Goal: Task Accomplishment & Management: Complete application form

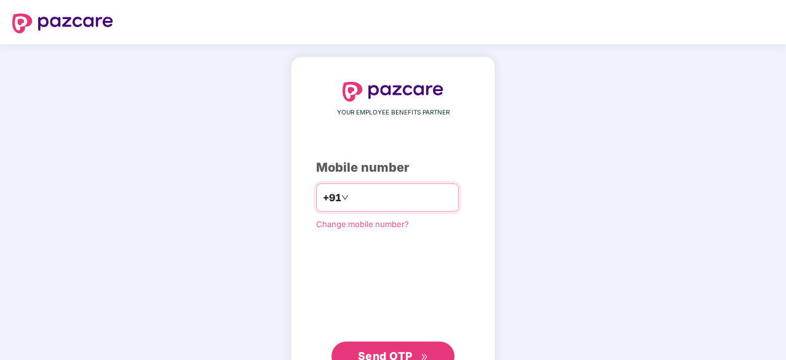
click at [359, 197] on input "number" at bounding box center [401, 198] width 101 height 20
type input "**********"
click at [388, 351] on span "Send OTP" at bounding box center [385, 354] width 55 height 13
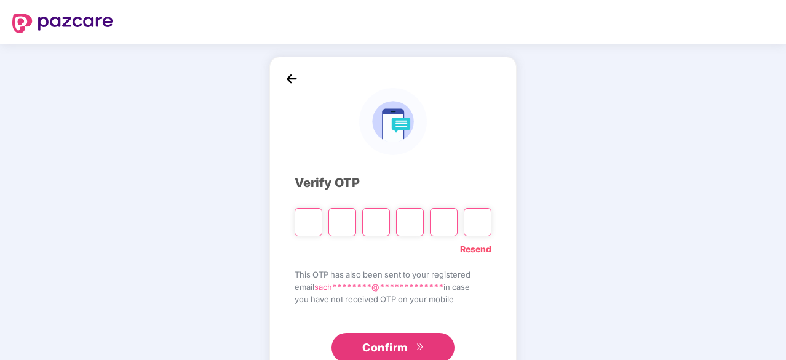
type input "*"
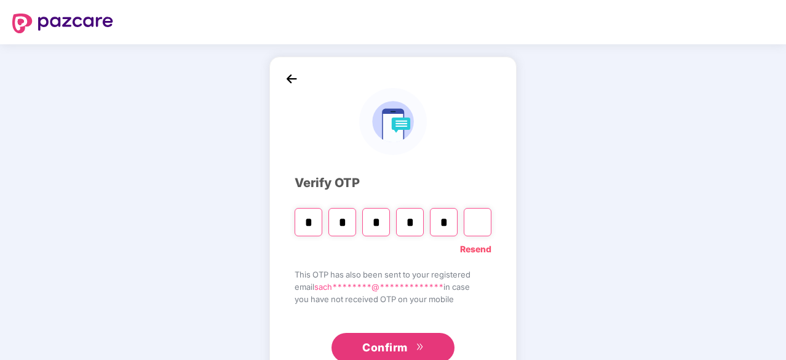
type input "*"
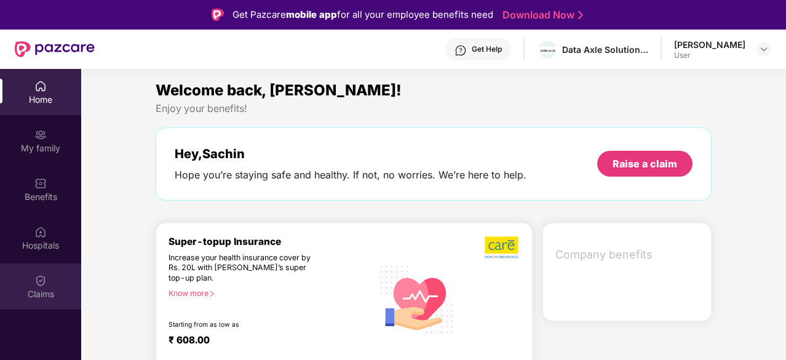
click at [36, 279] on img at bounding box center [40, 280] width 12 height 12
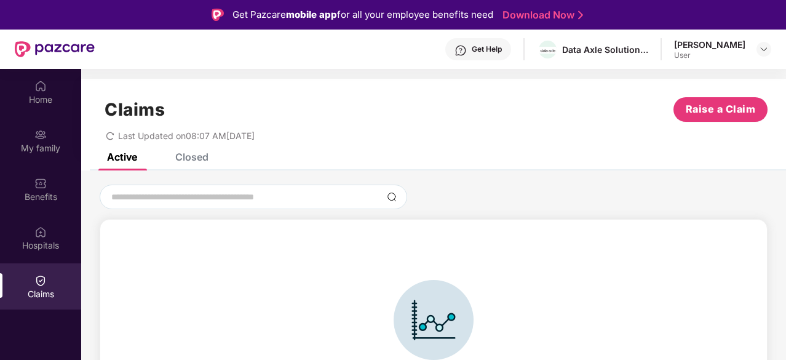
scroll to position [27, 0]
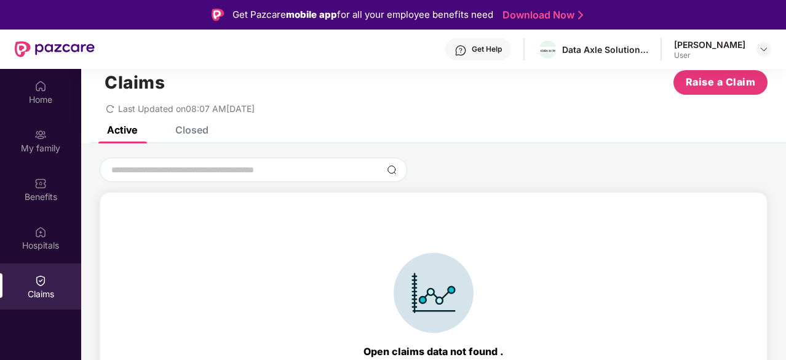
click at [197, 129] on div "Closed" at bounding box center [191, 130] width 33 height 12
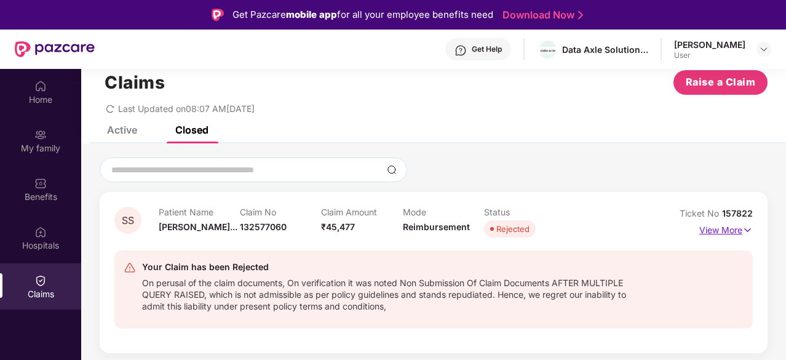
click at [735, 228] on p "View More" at bounding box center [726, 228] width 54 height 17
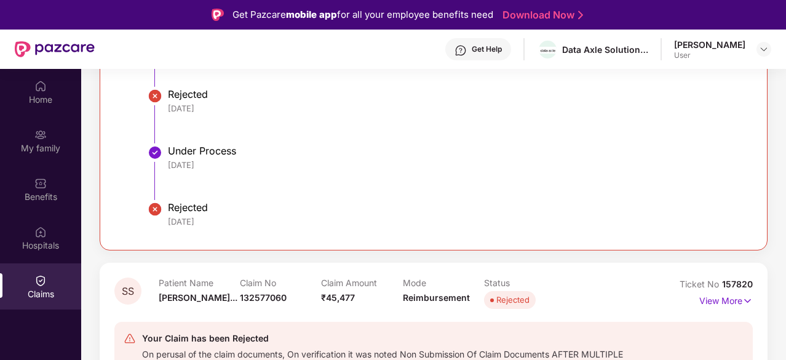
scroll to position [1073, 0]
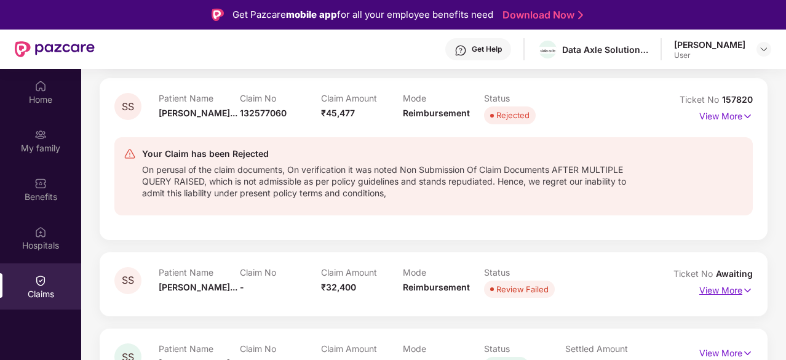
click at [743, 286] on img at bounding box center [748, 291] width 10 height 14
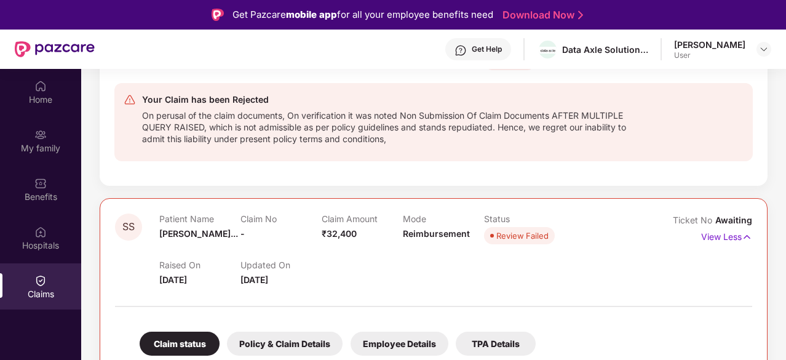
scroll to position [1110, 0]
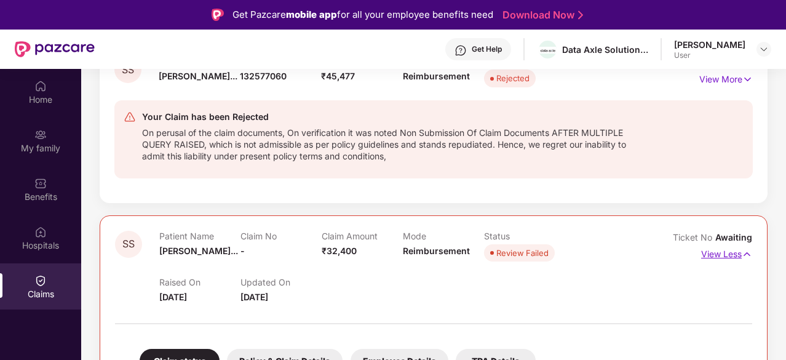
click at [743, 251] on img at bounding box center [747, 254] width 10 height 14
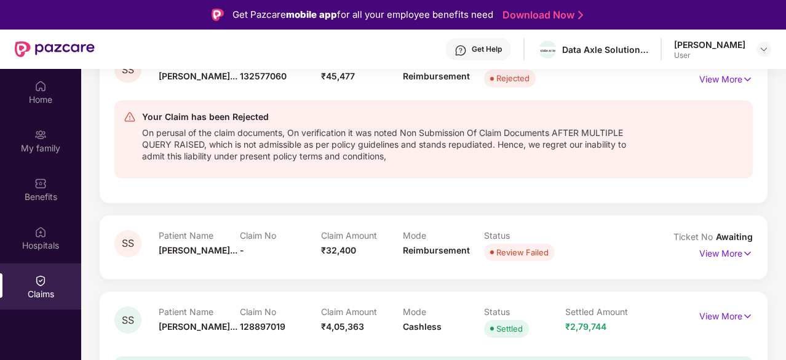
scroll to position [987, 0]
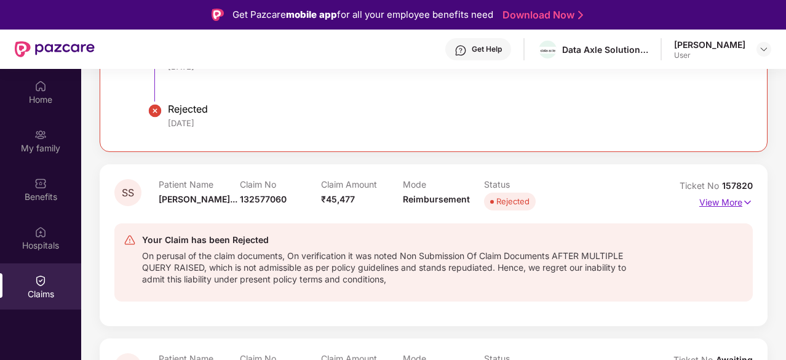
click at [738, 202] on p "View More" at bounding box center [726, 201] width 54 height 17
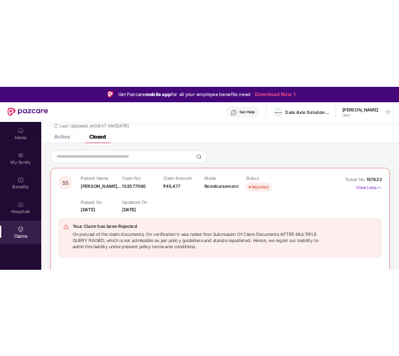
scroll to position [0, 0]
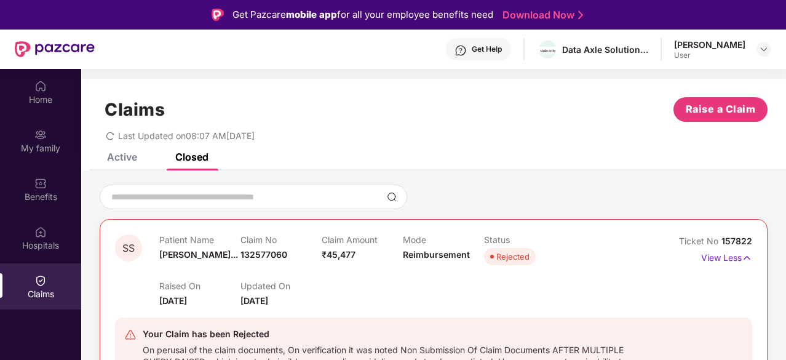
click at [121, 156] on div "Active" at bounding box center [122, 157] width 30 height 12
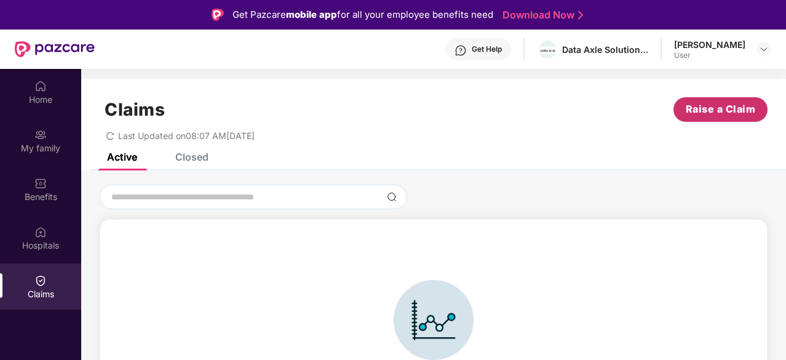
click at [716, 111] on span "Raise a Claim" at bounding box center [721, 109] width 70 height 15
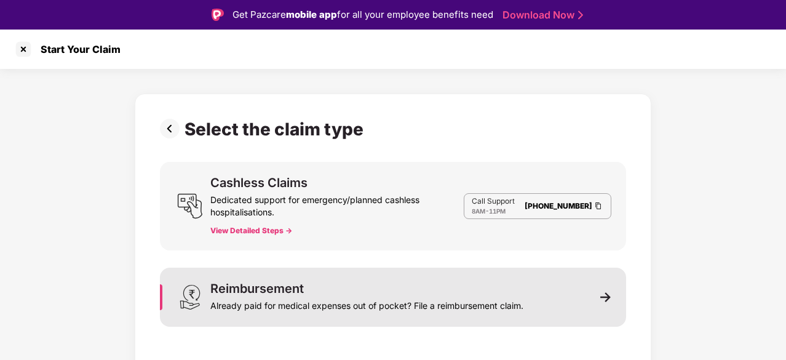
click at [297, 287] on div "Reimbursement" at bounding box center [257, 288] width 94 height 12
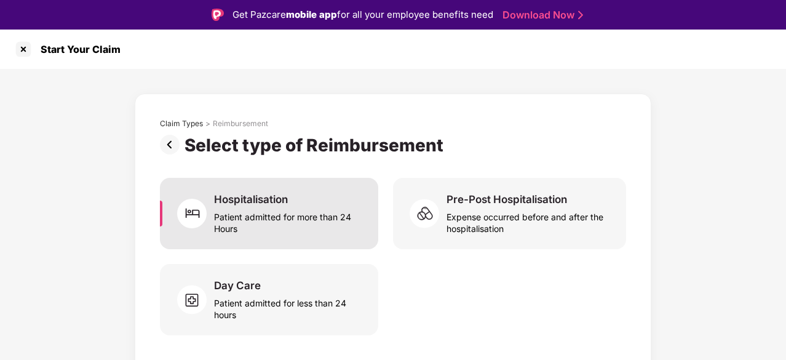
click at [254, 207] on div "Patient admitted for more than 24 Hours" at bounding box center [288, 220] width 149 height 28
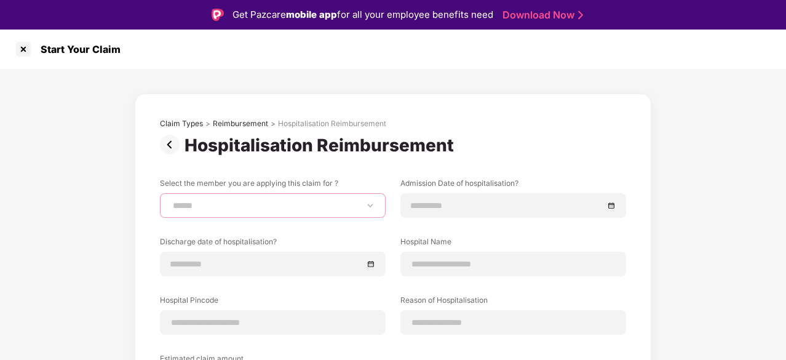
click at [260, 205] on select "**********" at bounding box center [272, 206] width 205 height 10
select select "**********"
click at [170, 201] on select "**********" at bounding box center [272, 206] width 205 height 10
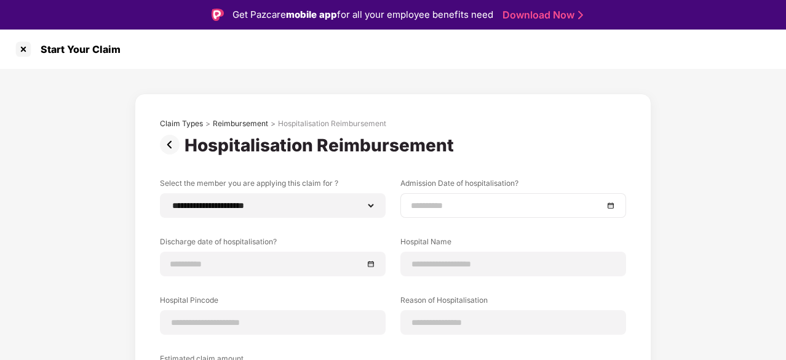
click at [473, 202] on input at bounding box center [507, 206] width 193 height 14
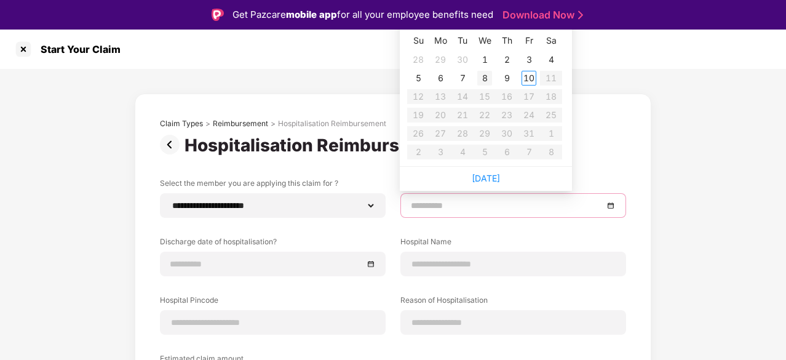
type input "**********"
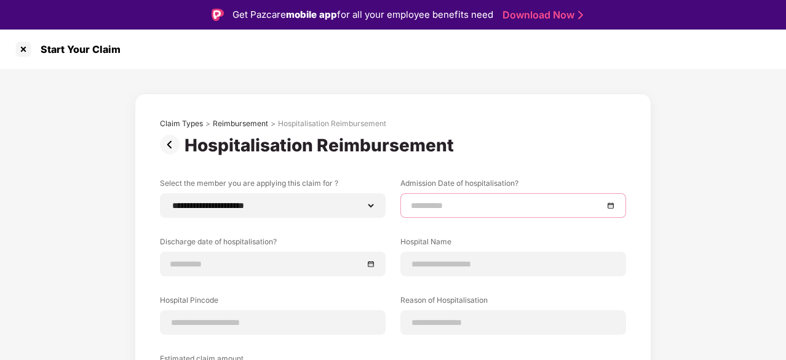
click at [615, 206] on div at bounding box center [513, 206] width 205 height 14
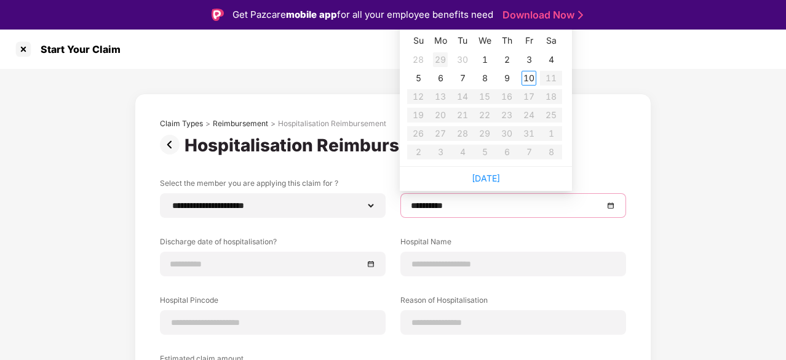
type input "**********"
click at [486, 78] on div "8" at bounding box center [484, 78] width 15 height 15
drag, startPoint x: 420, startPoint y: 206, endPoint x: 408, endPoint y: 205, distance: 11.1
click at [408, 205] on div "**********" at bounding box center [513, 205] width 226 height 25
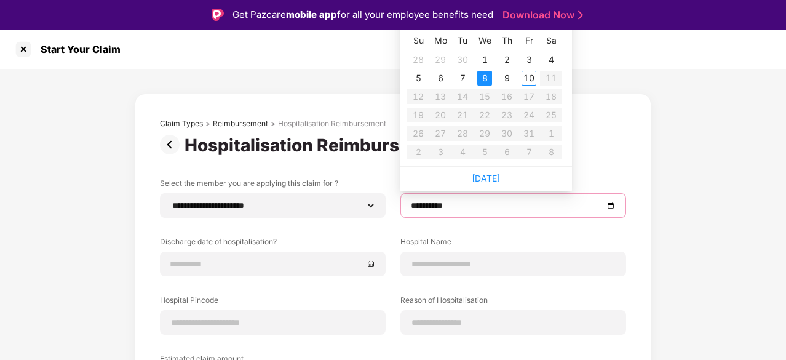
click at [419, 42] on th "Su" at bounding box center [418, 41] width 22 height 20
type input "**********"
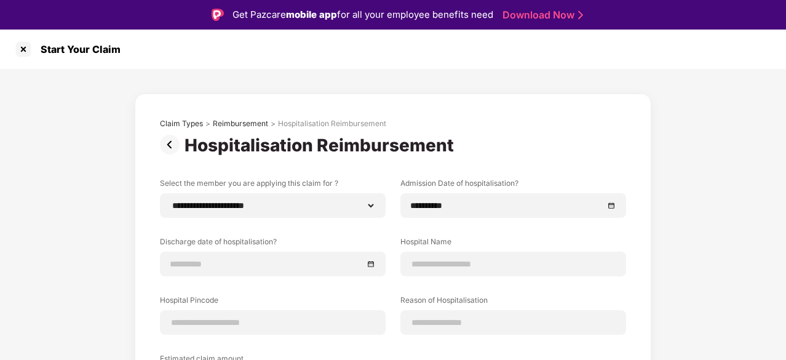
drag, startPoint x: 784, startPoint y: 217, endPoint x: 771, endPoint y: 196, distance: 24.3
click at [784, 194] on div "**********" at bounding box center [393, 300] width 786 height 463
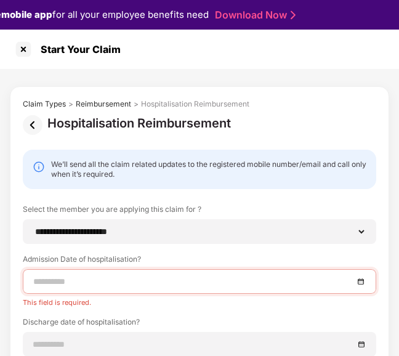
click at [249, 284] on input at bounding box center [193, 281] width 320 height 14
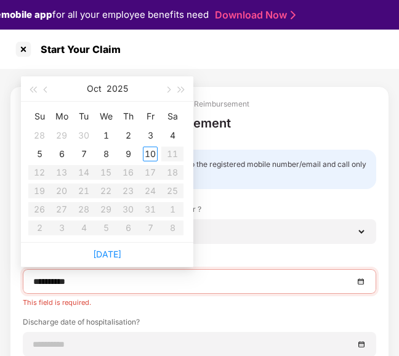
type input "**********"
click at [43, 93] on button "button" at bounding box center [46, 88] width 14 height 25
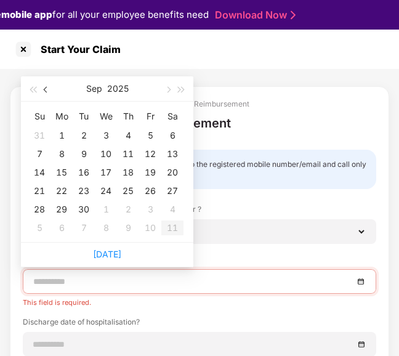
click at [43, 93] on button "button" at bounding box center [46, 88] width 14 height 25
click at [43, 94] on button "button" at bounding box center [46, 88] width 14 height 25
type input "**********"
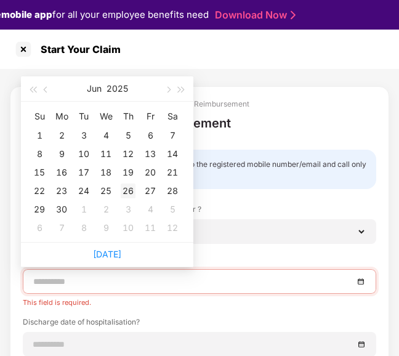
click at [128, 191] on div "26" at bounding box center [128, 190] width 15 height 15
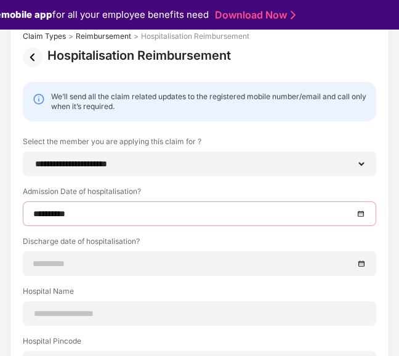
scroll to position [123, 0]
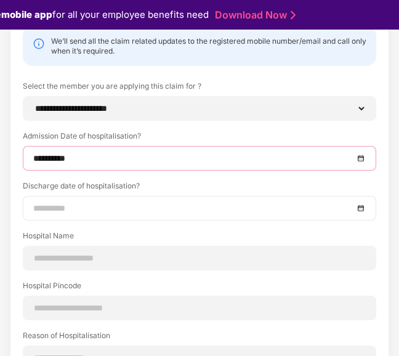
click at [159, 211] on input at bounding box center [193, 208] width 320 height 14
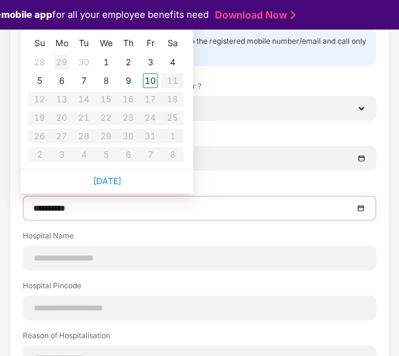
type input "**********"
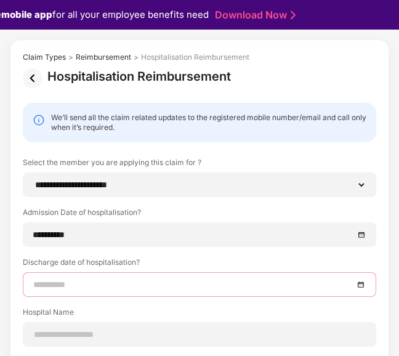
scroll to position [44, 0]
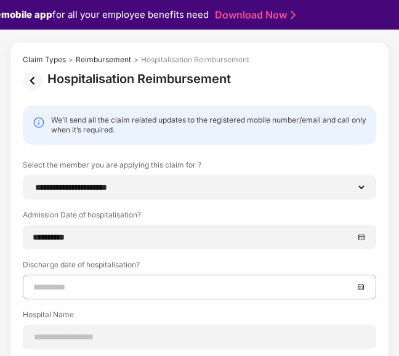
click at [77, 287] on input at bounding box center [193, 287] width 320 height 14
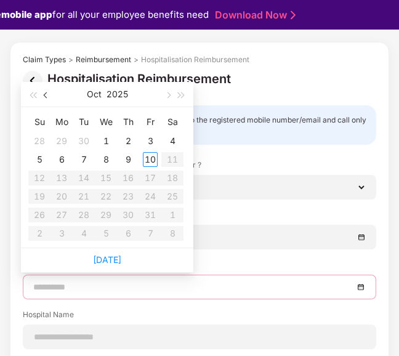
click at [45, 94] on span "button" at bounding box center [47, 95] width 6 height 6
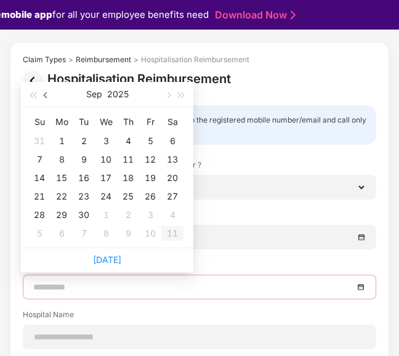
click at [45, 94] on span "button" at bounding box center [47, 95] width 6 height 6
click at [47, 94] on span "button" at bounding box center [47, 95] width 6 height 6
type input "**********"
click at [83, 141] on div "1" at bounding box center [83, 140] width 15 height 15
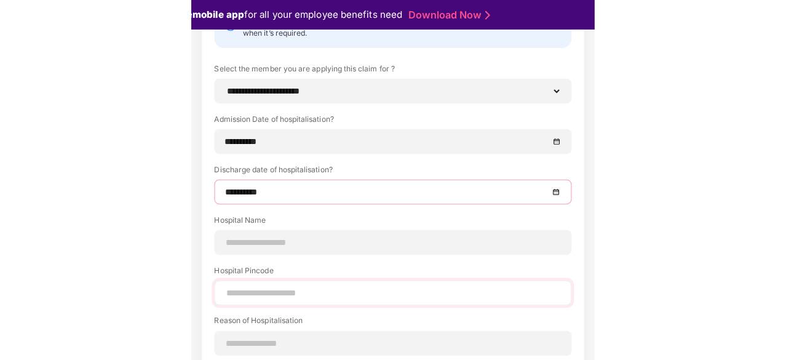
scroll to position [167, 0]
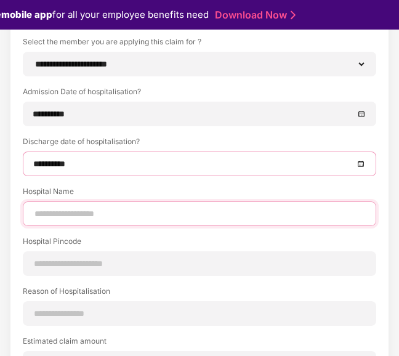
click at [102, 207] on input at bounding box center [199, 213] width 332 height 13
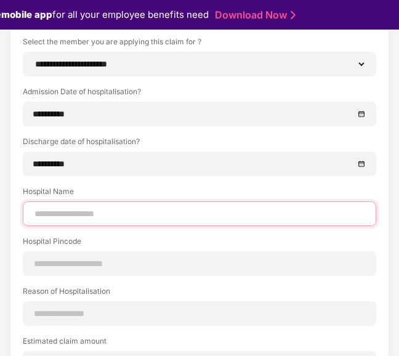
type input "**********"
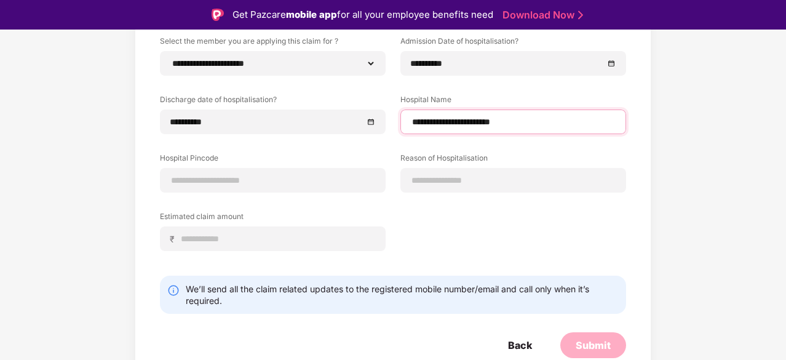
scroll to position [141, 0]
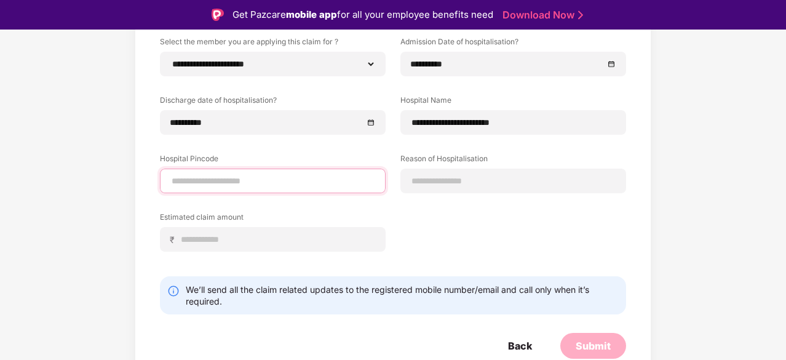
click at [252, 177] on input at bounding box center [272, 181] width 205 height 13
type input "******"
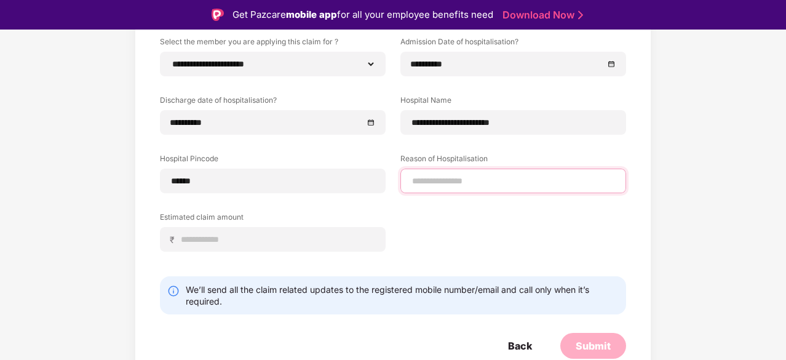
click at [431, 183] on input at bounding box center [513, 181] width 205 height 13
select select "**********"
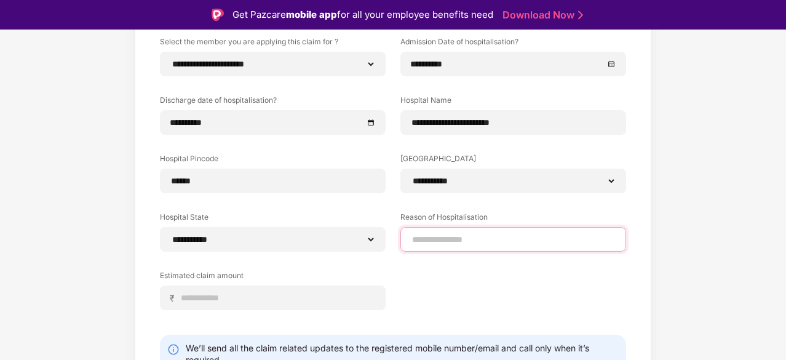
type input "**********"
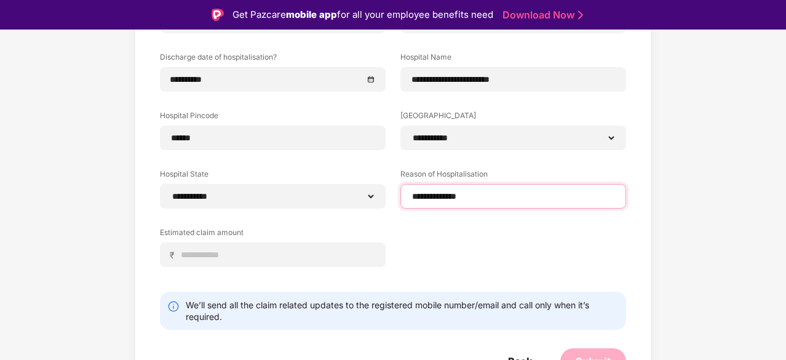
scroll to position [200, 0]
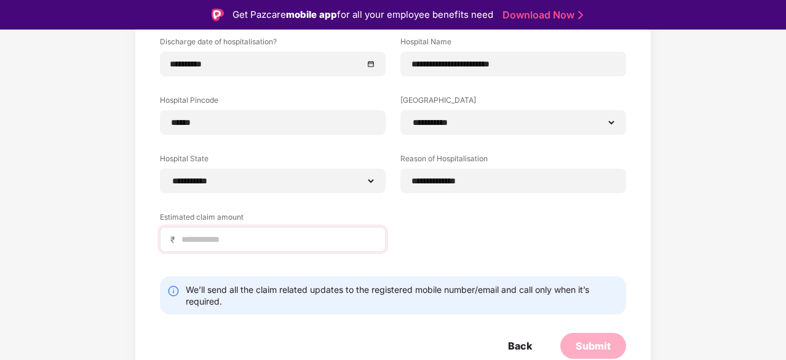
click at [253, 231] on div "₹" at bounding box center [273, 239] width 226 height 25
click at [250, 241] on input at bounding box center [277, 239] width 195 height 13
type input "*****"
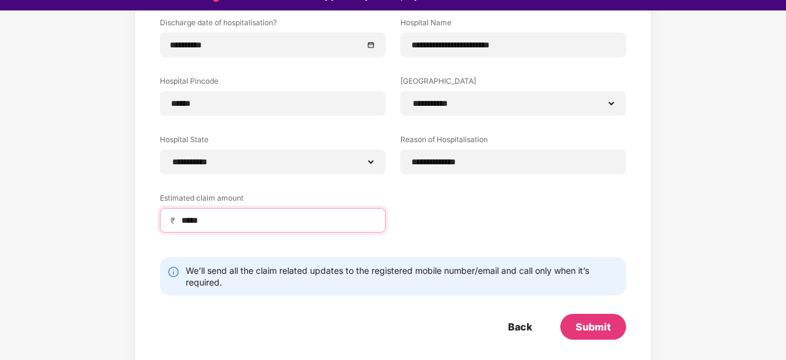
scroll to position [30, 0]
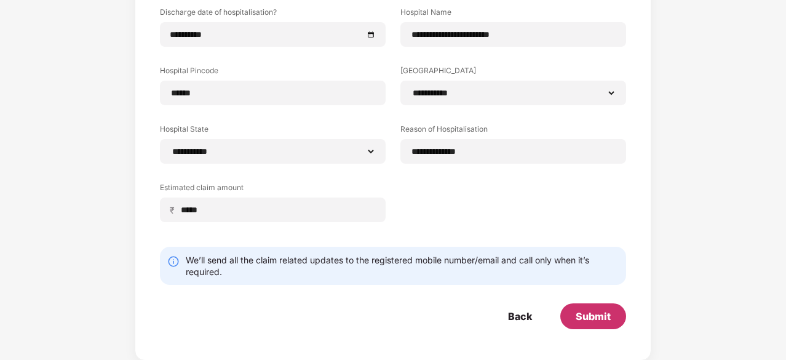
click at [586, 316] on div "Submit" at bounding box center [593, 316] width 35 height 14
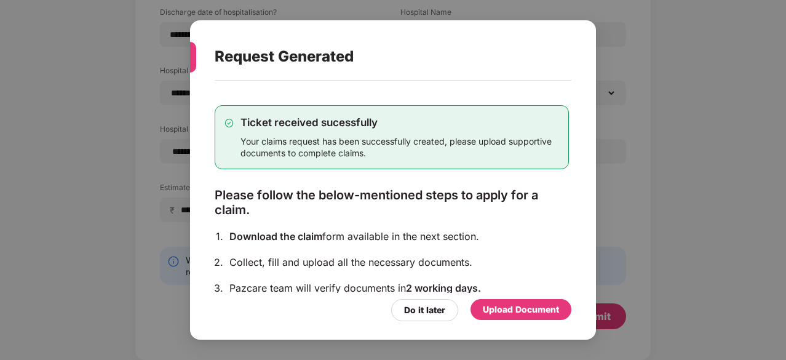
click at [512, 311] on div "Upload Document" at bounding box center [521, 310] width 76 height 14
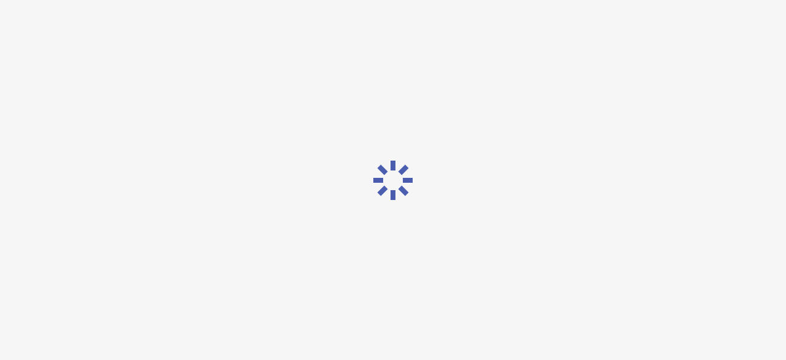
scroll to position [0, 0]
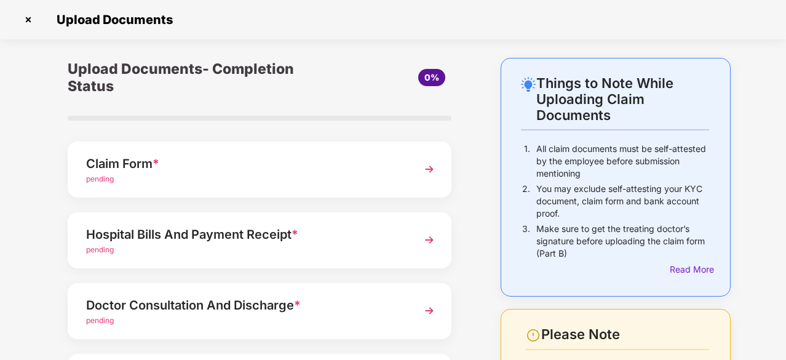
click at [426, 165] on img at bounding box center [429, 169] width 22 height 22
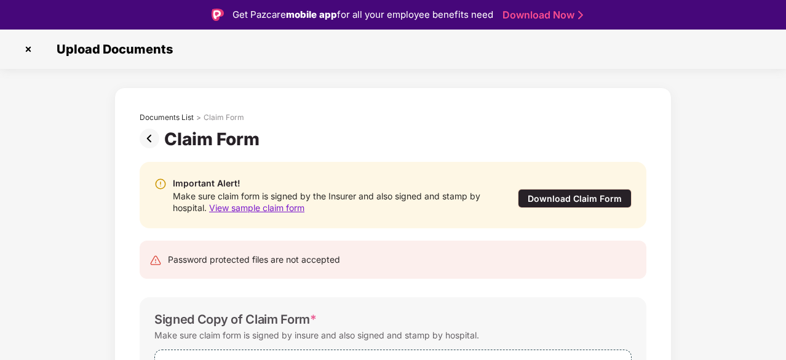
click at [561, 194] on div "Download Claim Form" at bounding box center [575, 198] width 114 height 19
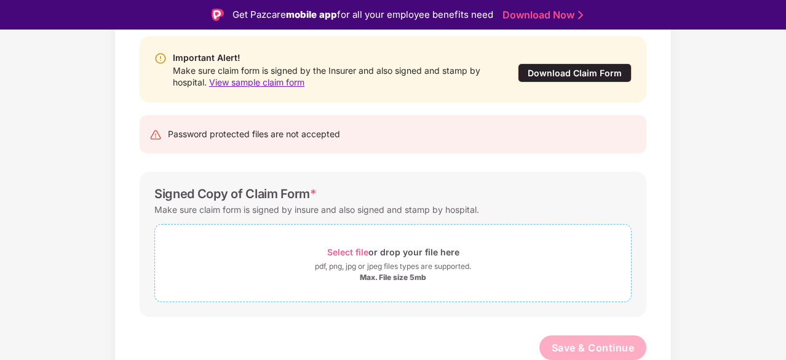
scroll to position [126, 0]
click at [374, 253] on div "Select file or drop your file here" at bounding box center [393, 251] width 132 height 17
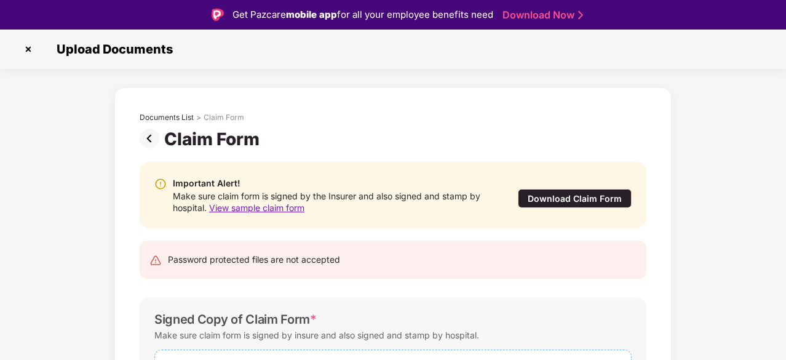
scroll to position [185, 0]
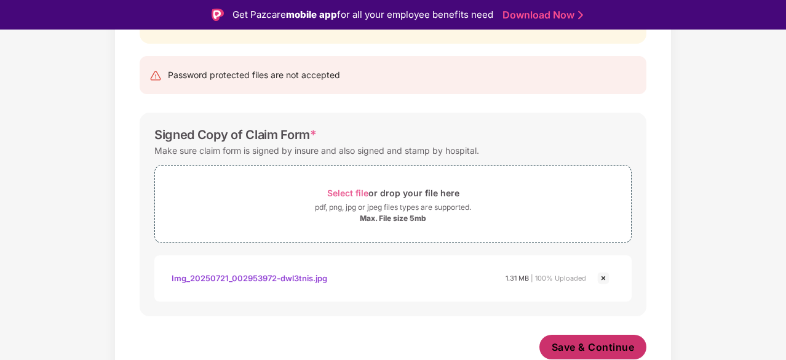
click at [570, 341] on span "Save & Continue" at bounding box center [593, 347] width 83 height 14
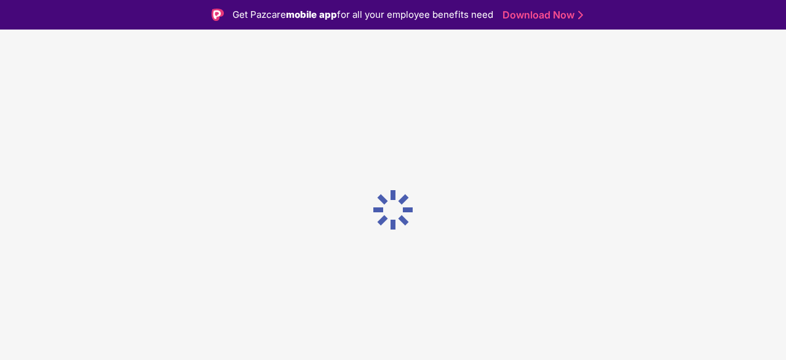
scroll to position [0, 0]
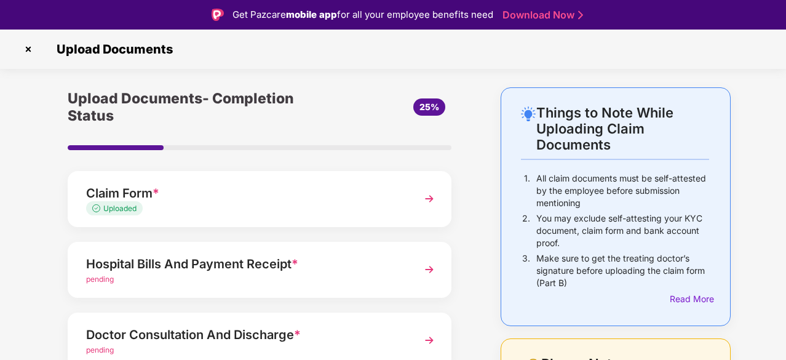
click at [428, 265] on img at bounding box center [429, 269] width 22 height 22
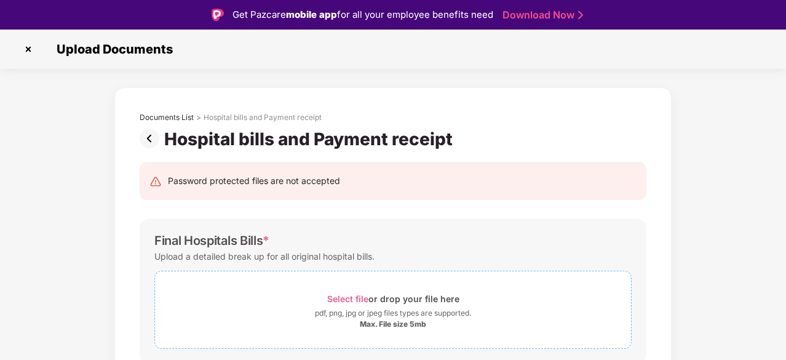
click at [349, 297] on span "Select file" at bounding box center [347, 298] width 41 height 10
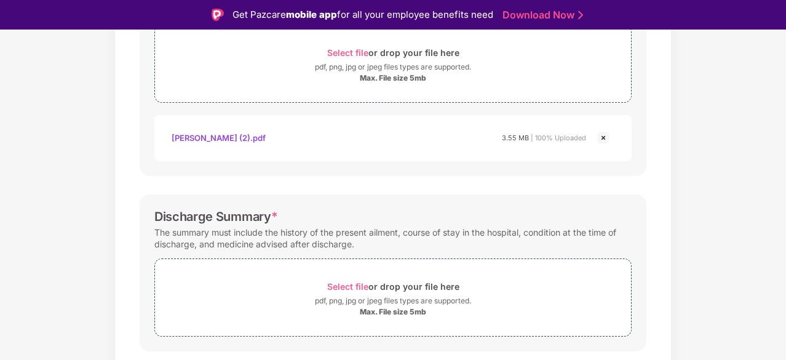
scroll to position [308, 0]
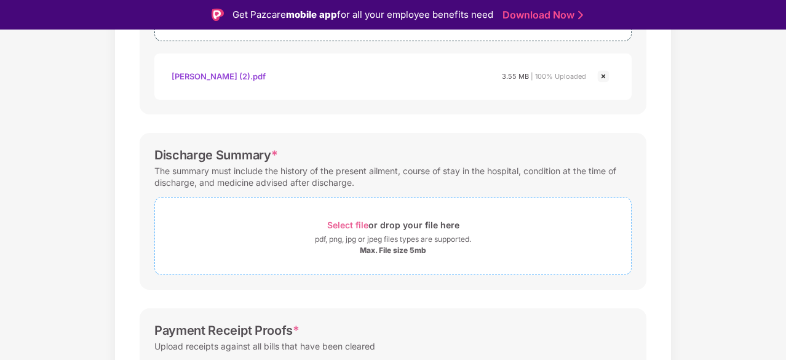
click at [348, 222] on span "Select file" at bounding box center [347, 225] width 41 height 10
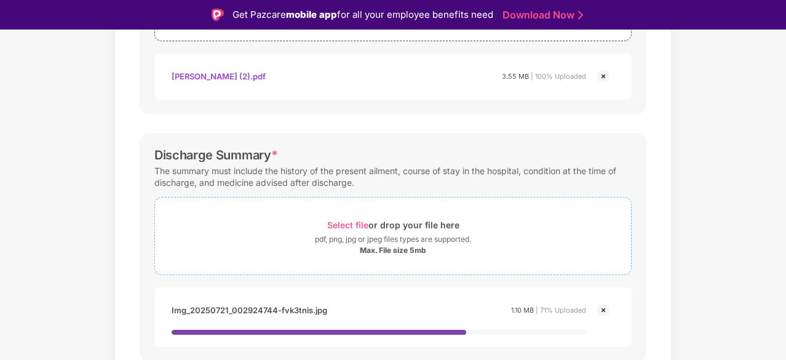
click at [360, 221] on span "Select file" at bounding box center [347, 225] width 41 height 10
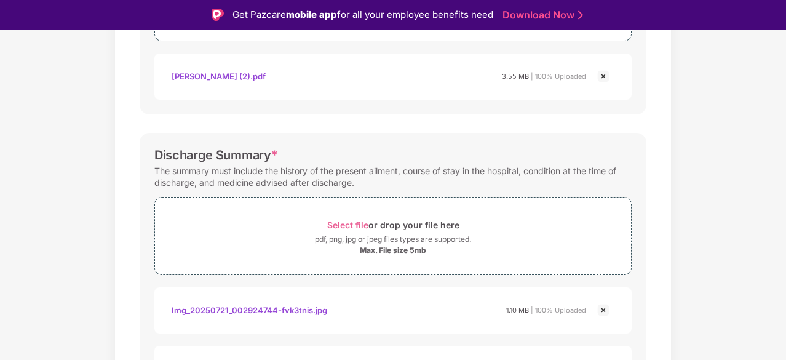
scroll to position [561, 0]
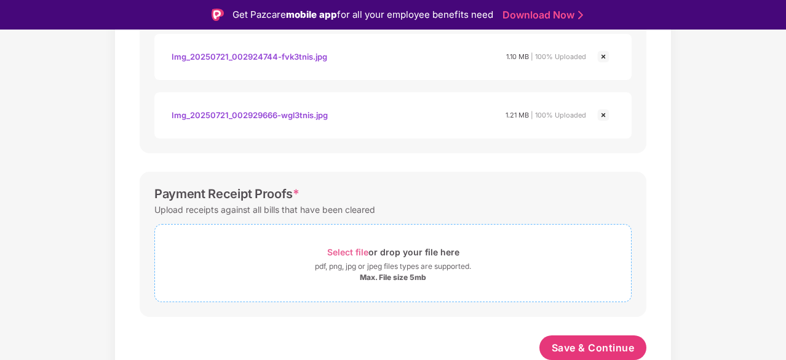
click at [354, 250] on span "Select file" at bounding box center [347, 252] width 41 height 10
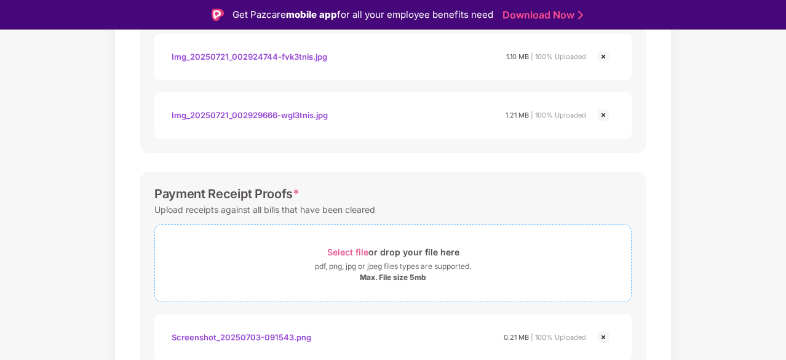
scroll to position [619, 0]
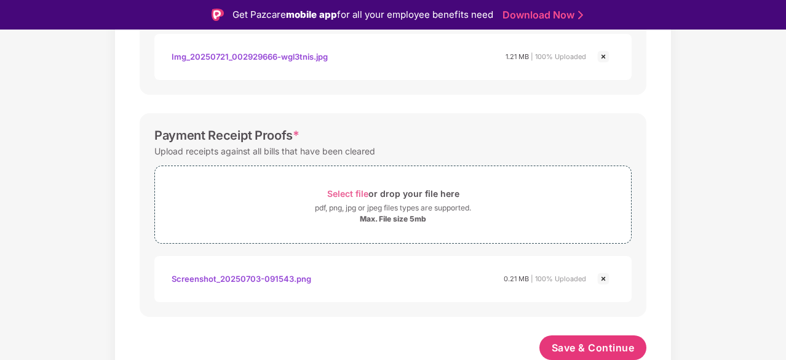
click at [276, 275] on div "Screenshot_20250703-091543.png" at bounding box center [242, 278] width 140 height 21
click at [580, 341] on span "Save & Continue" at bounding box center [593, 348] width 83 height 14
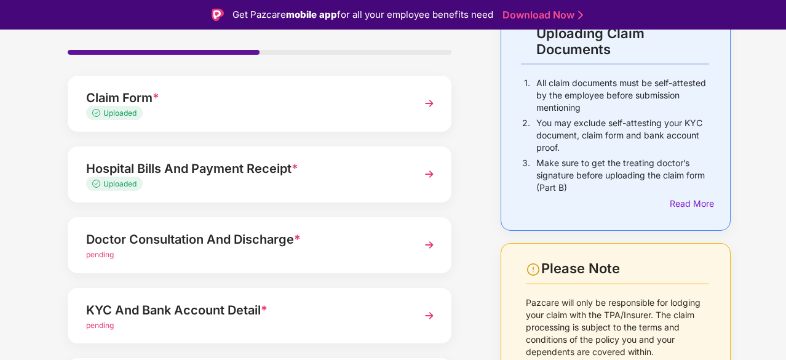
scroll to position [123, 0]
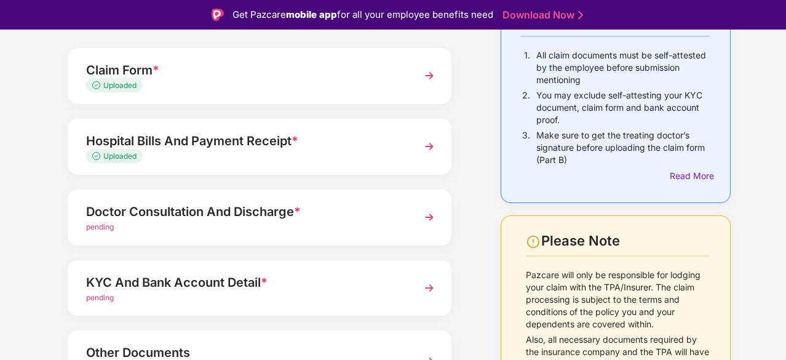
click at [429, 213] on img at bounding box center [429, 217] width 22 height 22
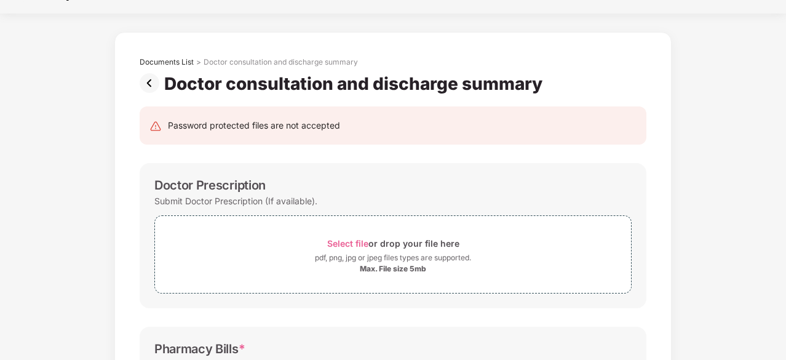
scroll to position [17, 0]
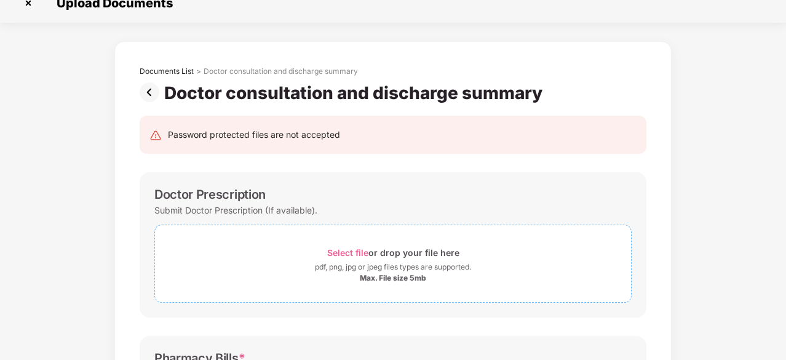
click at [341, 253] on span "Select file" at bounding box center [347, 252] width 41 height 10
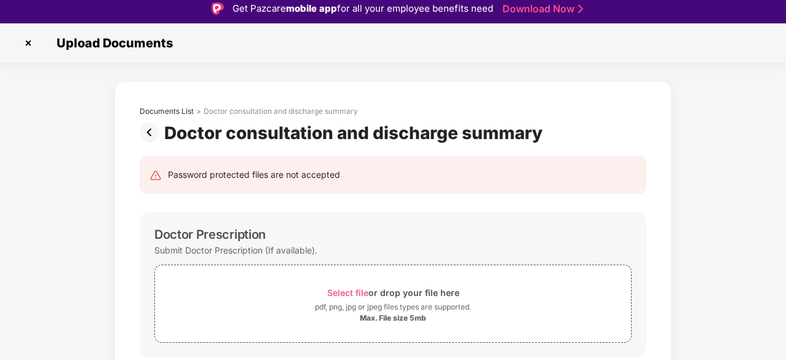
scroll to position [0, 0]
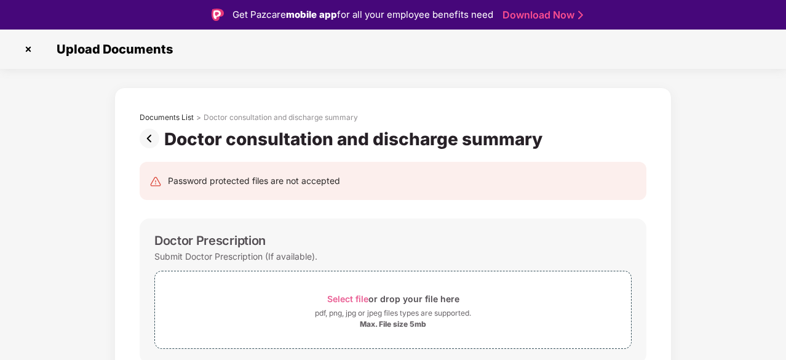
click at [148, 138] on img at bounding box center [152, 139] width 25 height 20
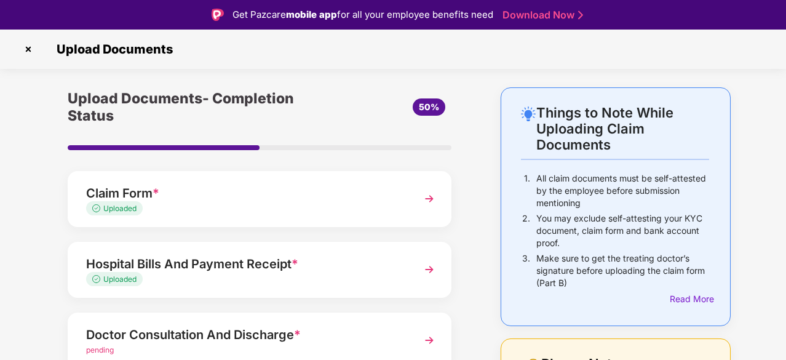
click at [432, 200] on img at bounding box center [429, 199] width 22 height 22
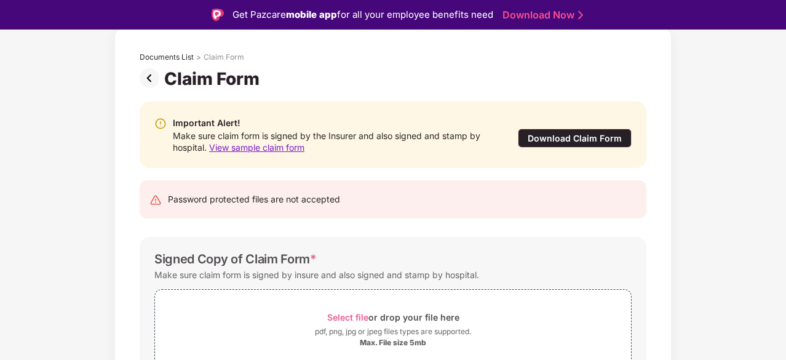
scroll to position [184, 0]
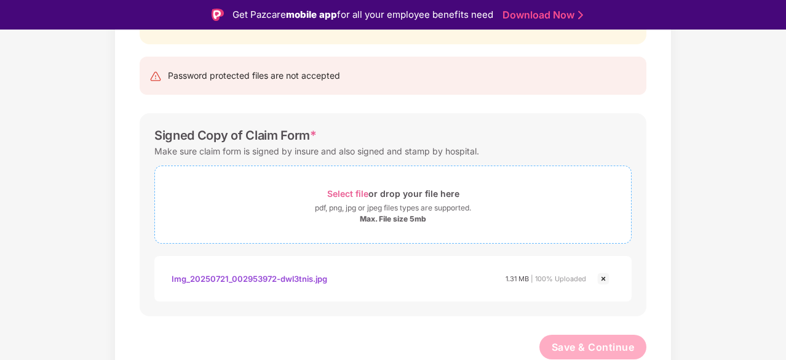
click at [346, 190] on span "Select file" at bounding box center [347, 193] width 41 height 10
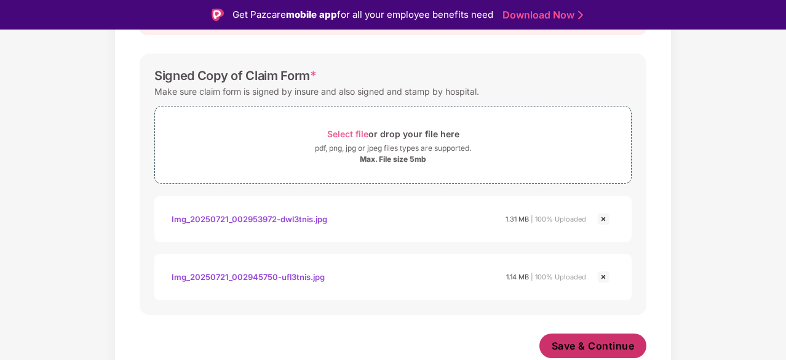
scroll to position [242, 0]
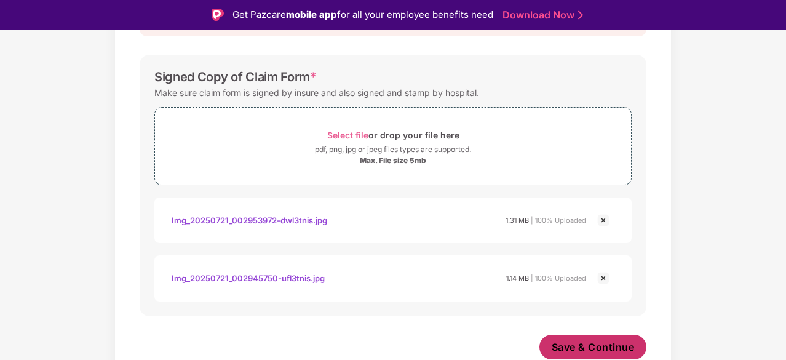
click at [576, 343] on span "Save & Continue" at bounding box center [593, 347] width 83 height 14
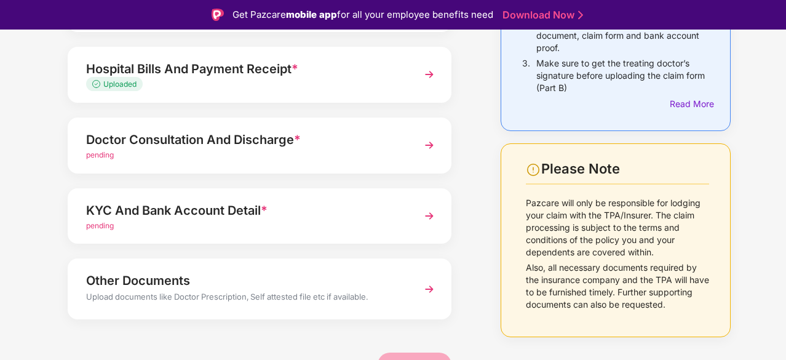
scroll to position [201, 0]
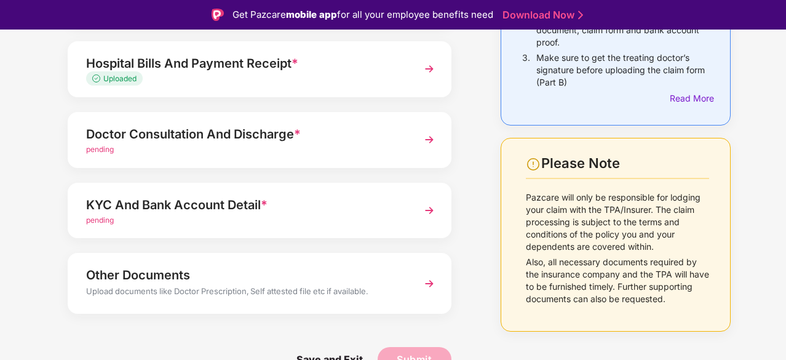
click at [287, 141] on div "Doctor Consultation And Discharge *" at bounding box center [245, 134] width 318 height 20
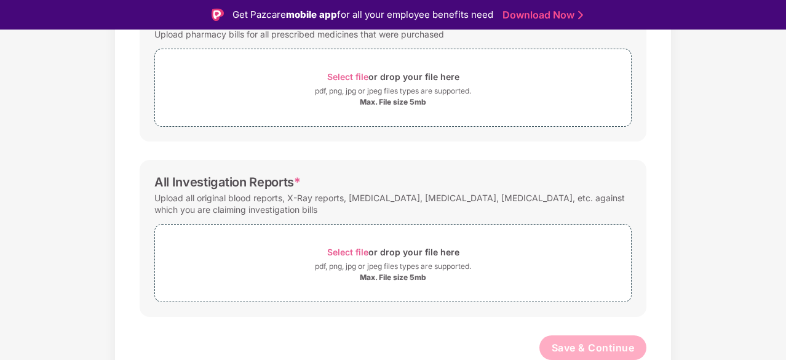
scroll to position [140, 0]
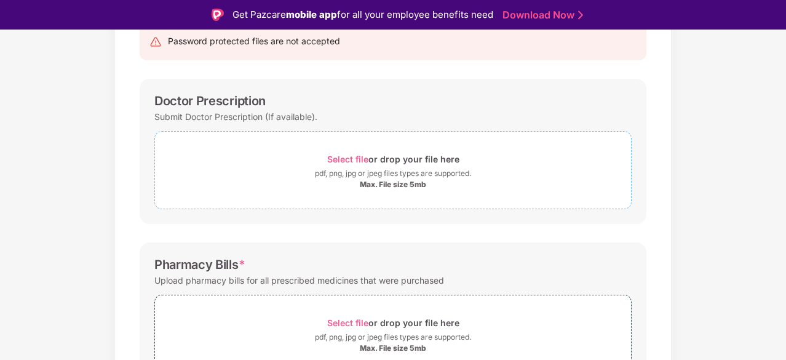
click at [345, 154] on span "Select file" at bounding box center [347, 159] width 41 height 10
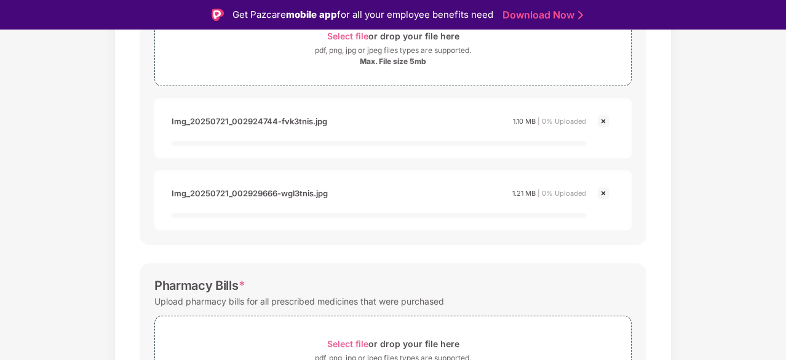
scroll to position [386, 0]
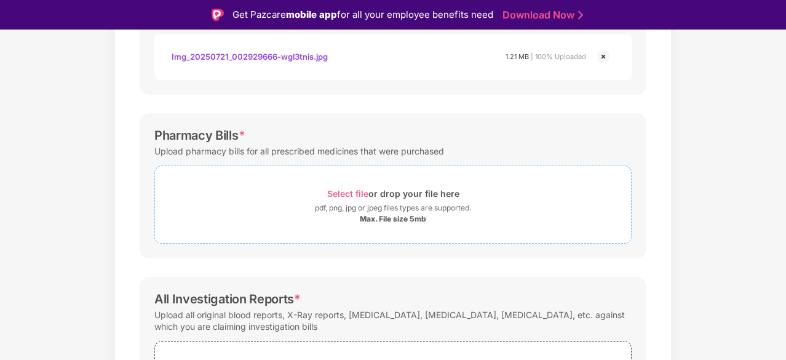
click at [357, 194] on span "Select file" at bounding box center [347, 193] width 41 height 10
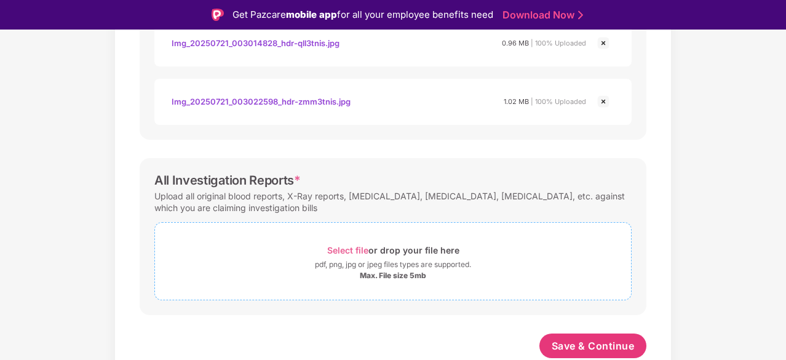
scroll to position [619, 0]
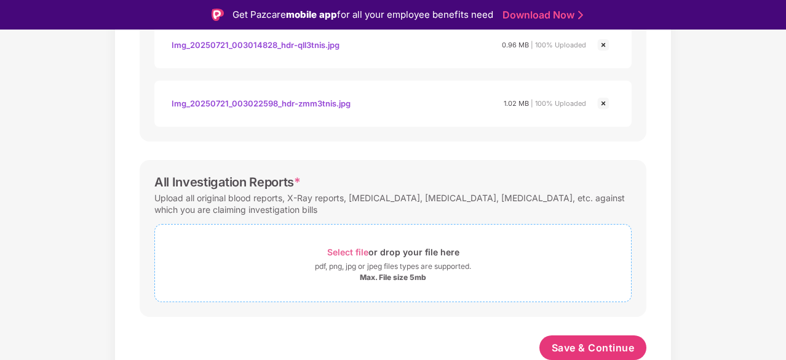
click at [356, 252] on span "Select file" at bounding box center [347, 252] width 41 height 10
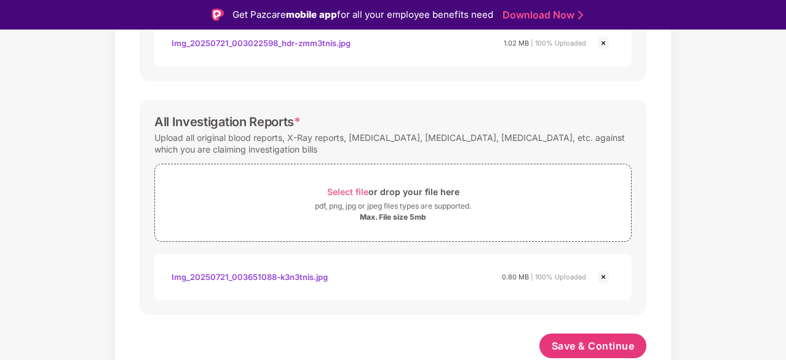
scroll to position [678, 0]
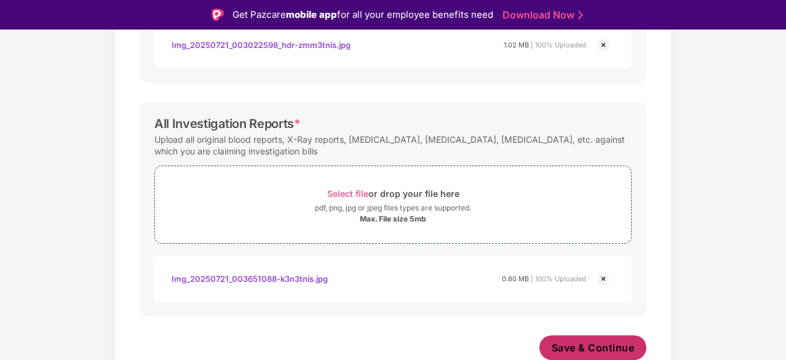
click at [589, 343] on span "Save & Continue" at bounding box center [593, 348] width 83 height 14
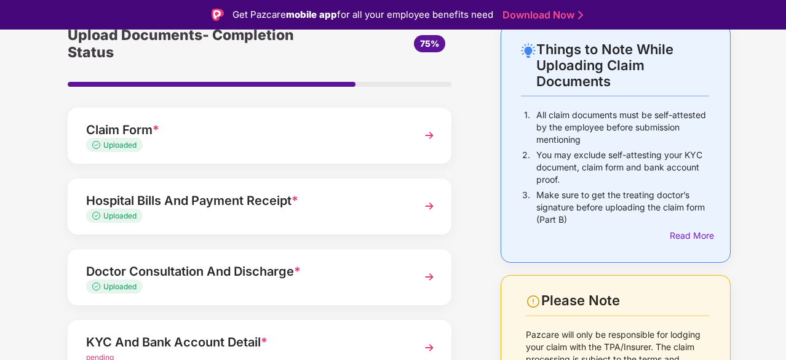
scroll to position [185, 0]
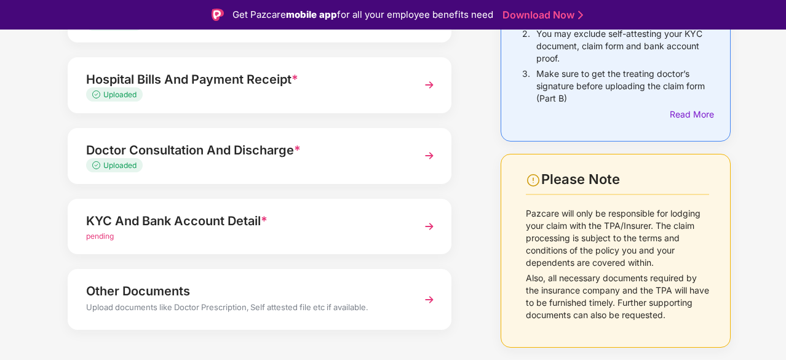
click at [98, 238] on span "pending" at bounding box center [100, 235] width 28 height 9
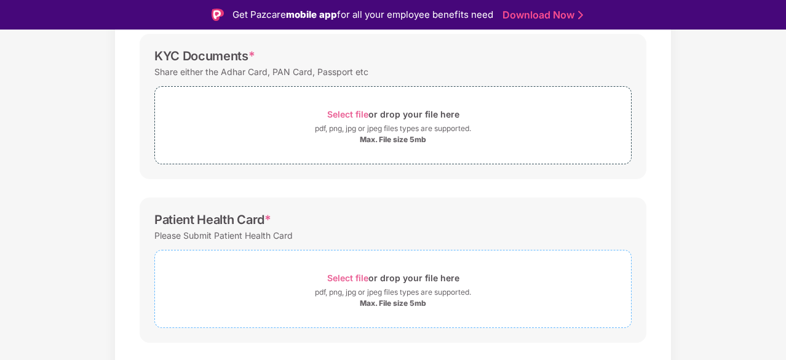
click at [357, 279] on span "Select file" at bounding box center [347, 278] width 41 height 10
click at [352, 274] on span "Select file" at bounding box center [347, 278] width 41 height 10
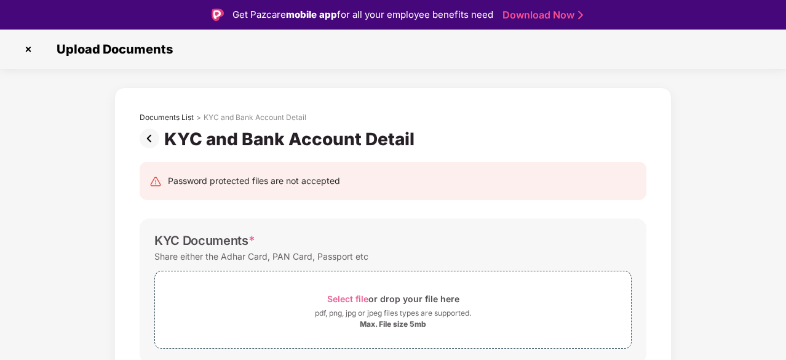
scroll to position [62, 0]
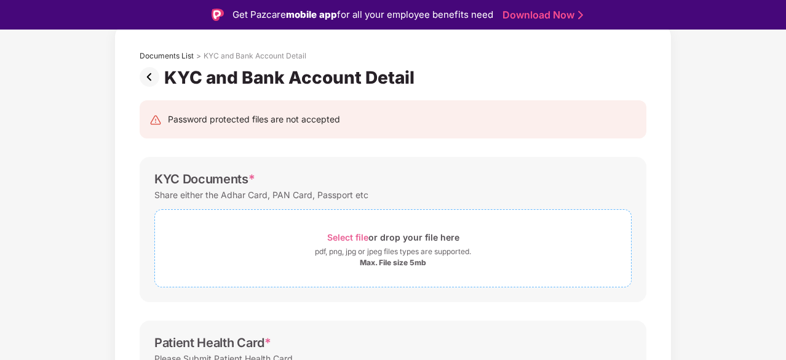
click at [333, 232] on span "Select file" at bounding box center [347, 237] width 41 height 10
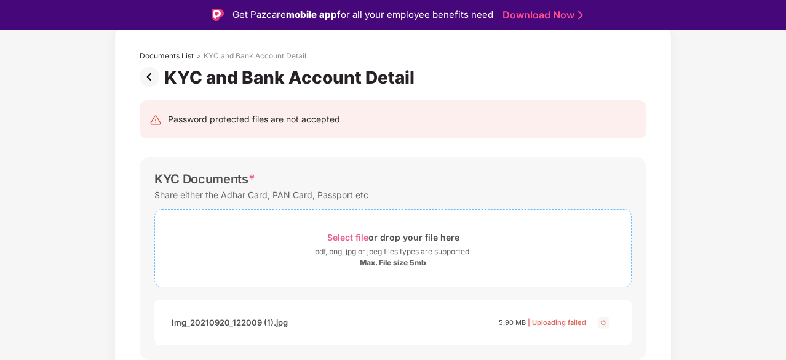
click at [358, 234] on span "Select file" at bounding box center [347, 237] width 41 height 10
click at [351, 236] on span "Select file" at bounding box center [347, 237] width 41 height 10
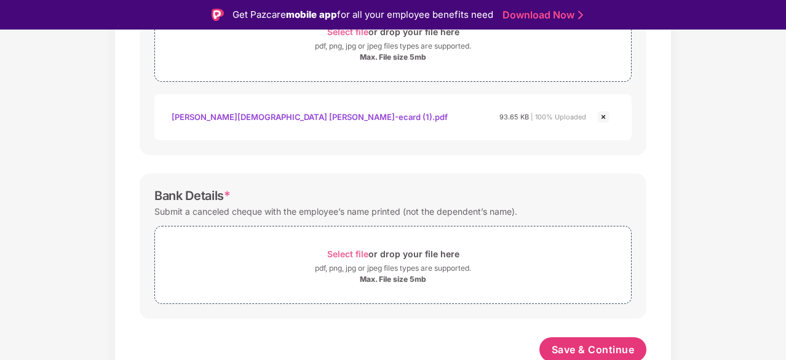
scroll to position [563, 0]
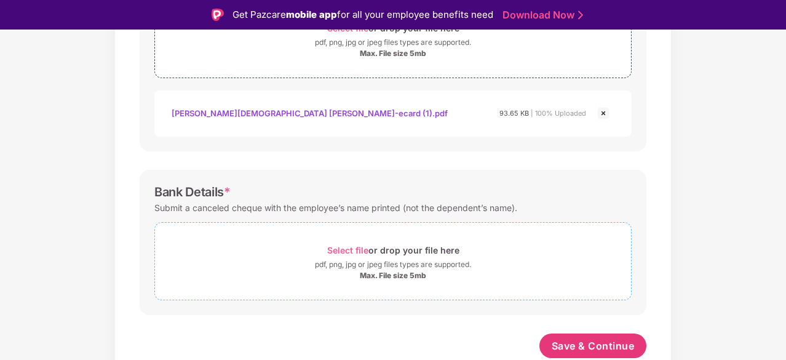
click at [356, 250] on span "Select file" at bounding box center [347, 250] width 41 height 10
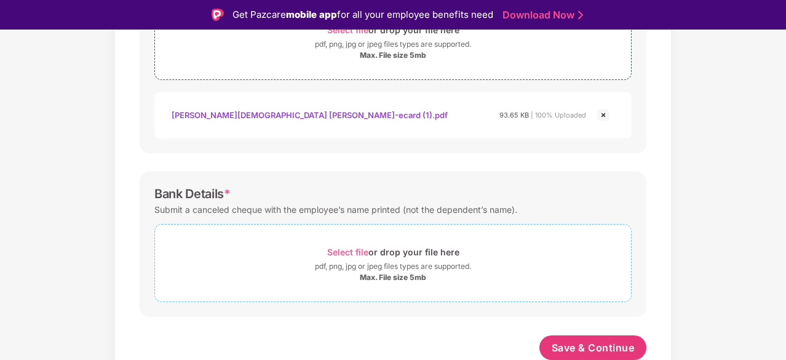
scroll to position [549, 0]
click at [362, 251] on span "Select file" at bounding box center [347, 252] width 41 height 10
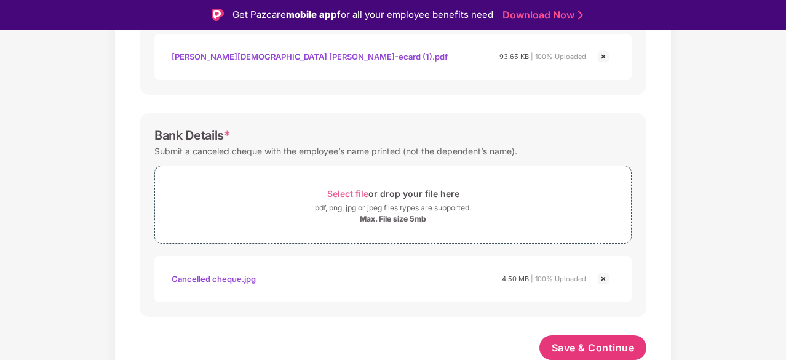
scroll to position [608, 0]
click at [593, 343] on span "Save & Continue" at bounding box center [593, 348] width 83 height 14
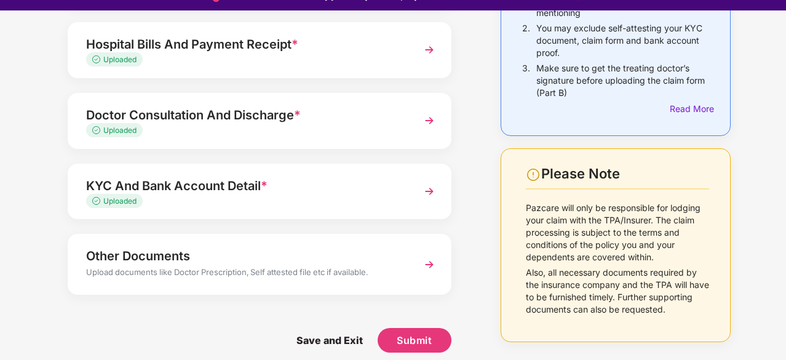
scroll to position [30, 0]
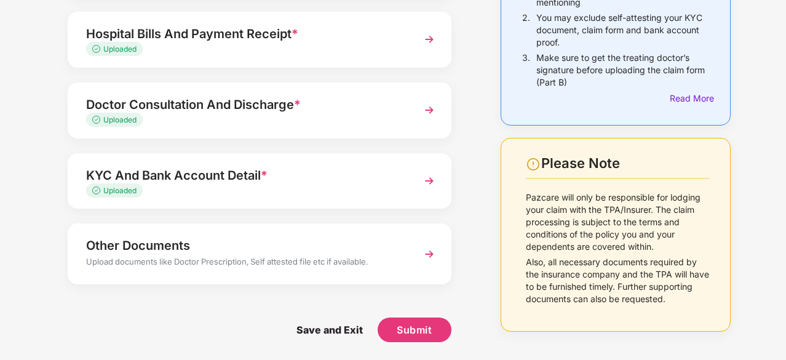
click at [362, 258] on div "Upload documents like Doctor Prescription, Self attested file etc if available." at bounding box center [245, 263] width 318 height 16
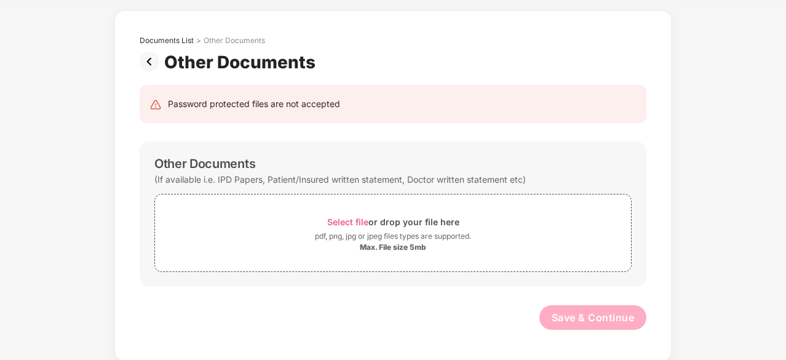
click at [145, 62] on img at bounding box center [152, 62] width 25 height 20
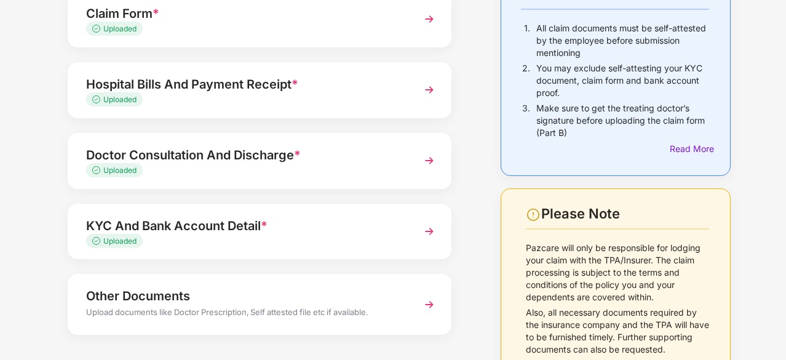
scroll to position [171, 0]
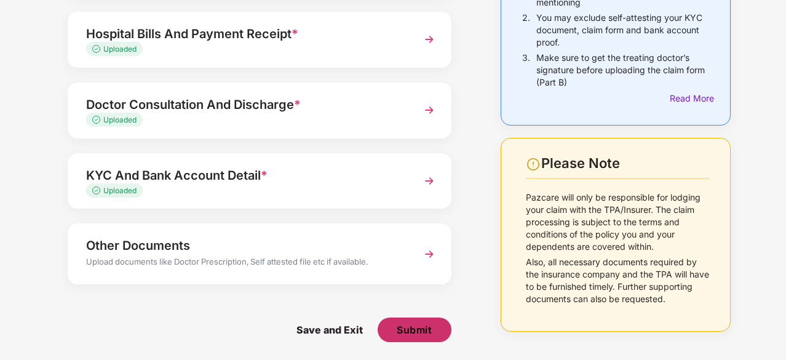
click at [407, 329] on span "Submit" at bounding box center [414, 330] width 35 height 14
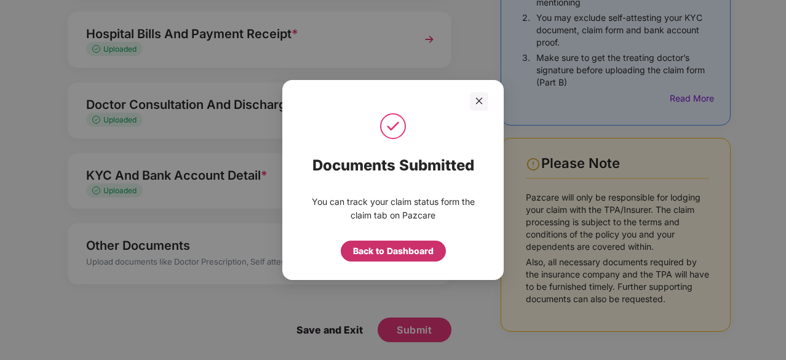
click at [373, 246] on div "Back to Dashboard" at bounding box center [393, 251] width 81 height 14
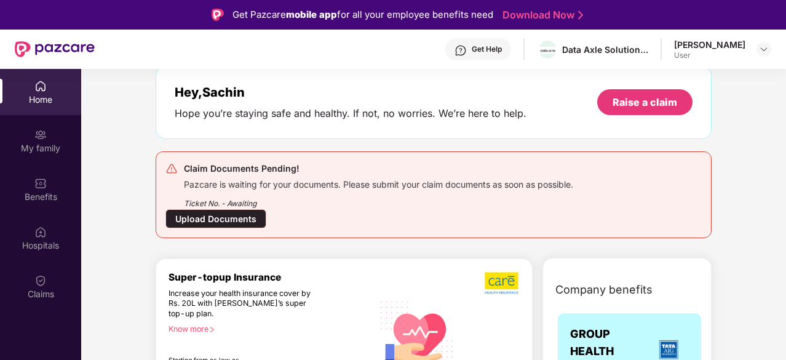
scroll to position [185, 0]
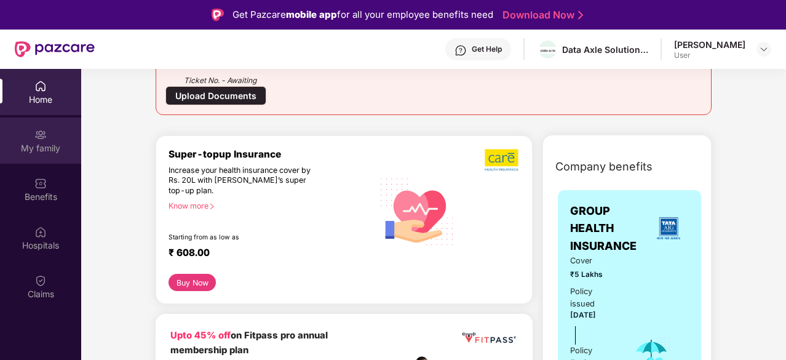
click at [50, 138] on div "My family" at bounding box center [40, 140] width 81 height 46
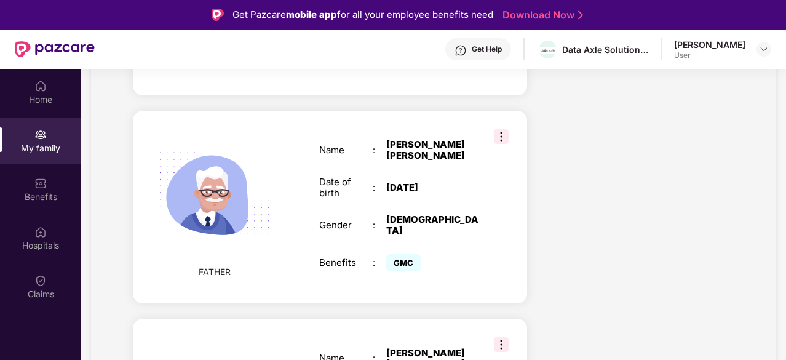
scroll to position [1229, 0]
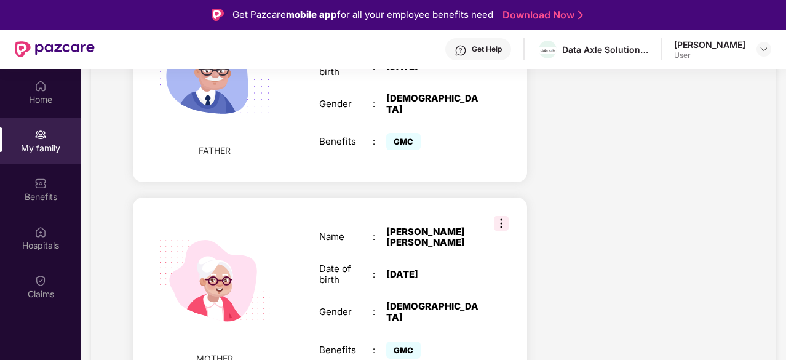
click at [506, 216] on img at bounding box center [501, 223] width 15 height 15
click at [437, 228] on div "Sangeeta Sakharam Satve" at bounding box center [433, 237] width 94 height 22
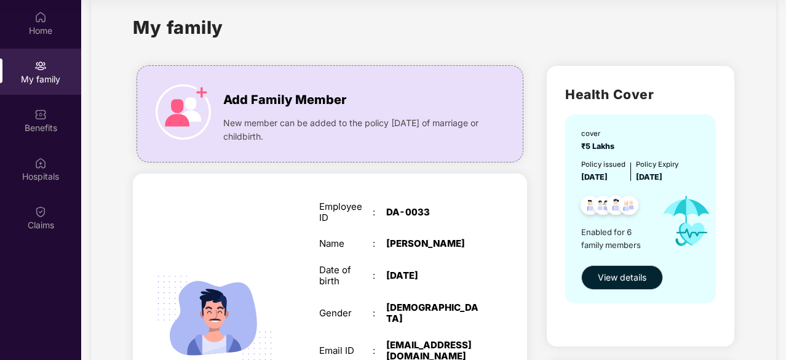
scroll to position [0, 0]
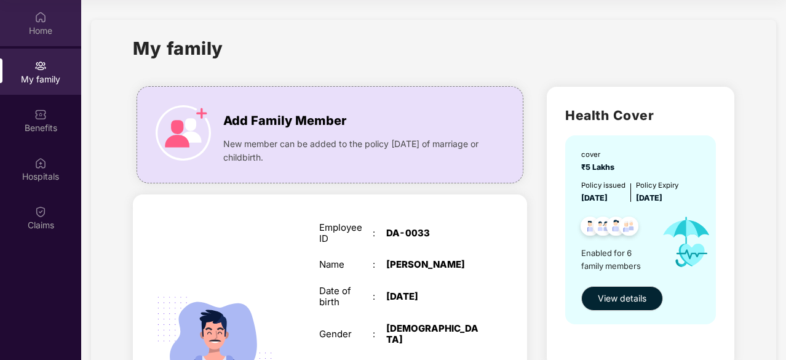
click at [36, 26] on div "Home" at bounding box center [40, 31] width 81 height 12
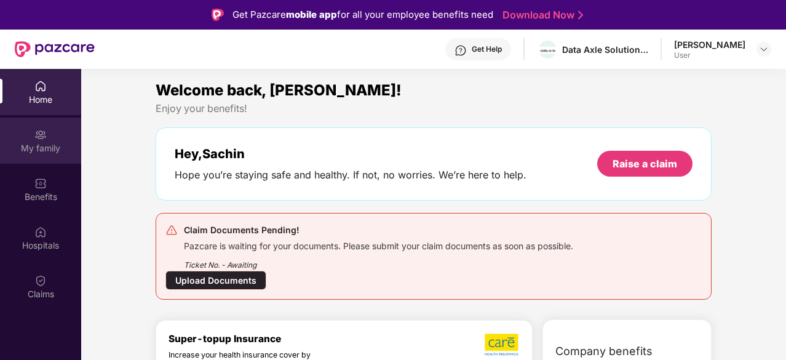
click at [40, 133] on img at bounding box center [40, 135] width 12 height 12
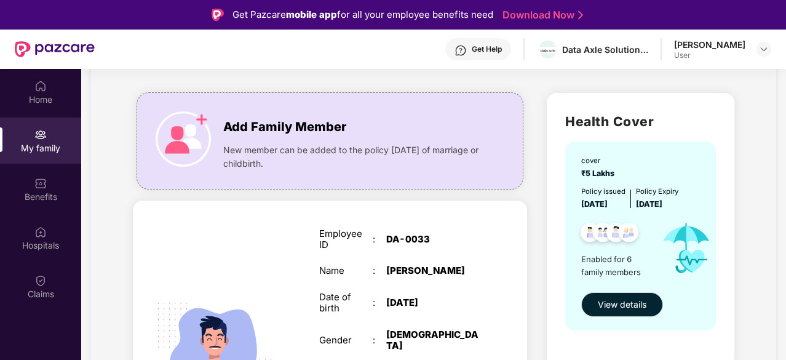
scroll to position [123, 0]
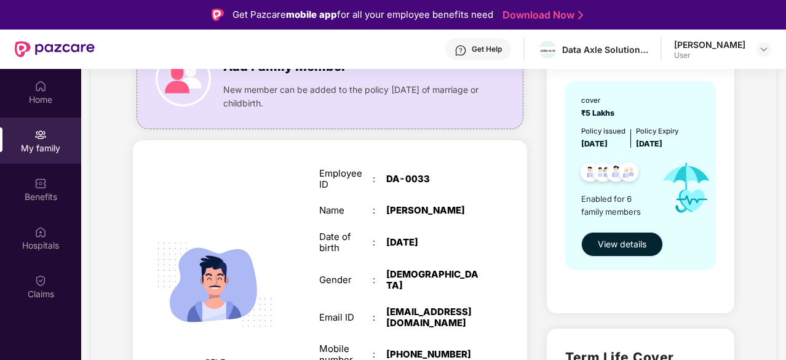
click at [616, 250] on span "View details" at bounding box center [622, 244] width 49 height 14
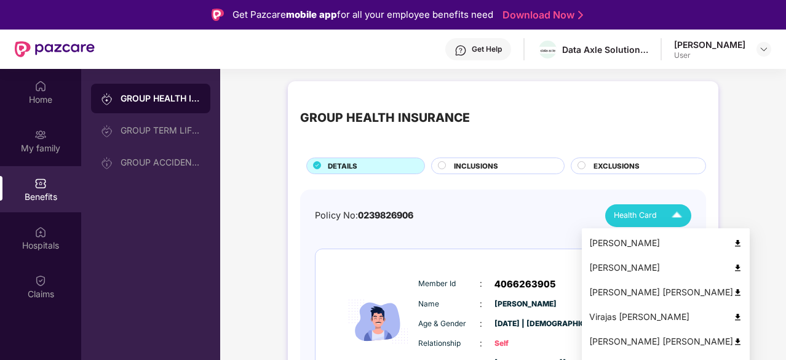
click at [669, 215] on img at bounding box center [677, 216] width 22 height 22
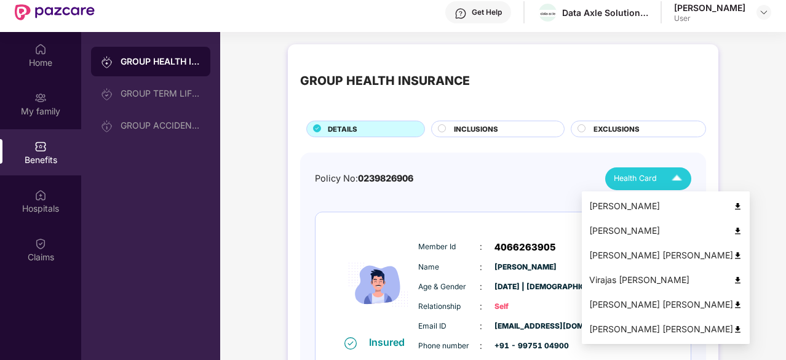
scroll to position [62, 0]
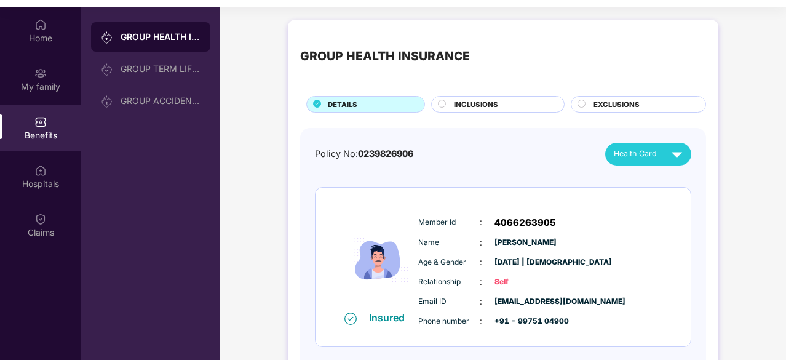
click at [666, 149] on img at bounding box center [677, 154] width 22 height 22
click at [627, 305] on div "Email ID : sachin.satve@data-axle.com" at bounding box center [540, 302] width 244 height 14
click at [677, 155] on img at bounding box center [677, 154] width 22 height 22
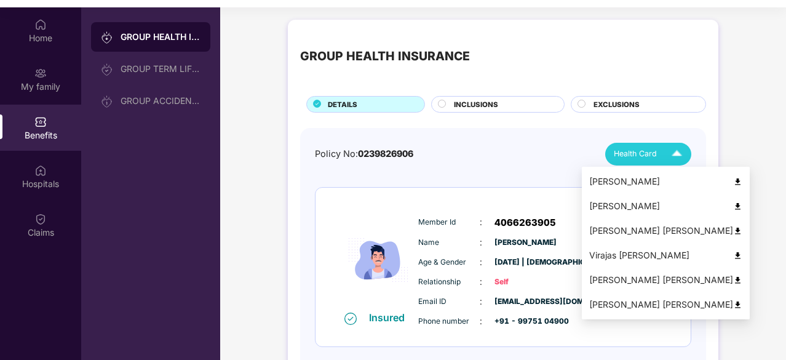
click at [648, 302] on div "Sangeeta Sakharam Satve" at bounding box center [665, 305] width 153 height 14
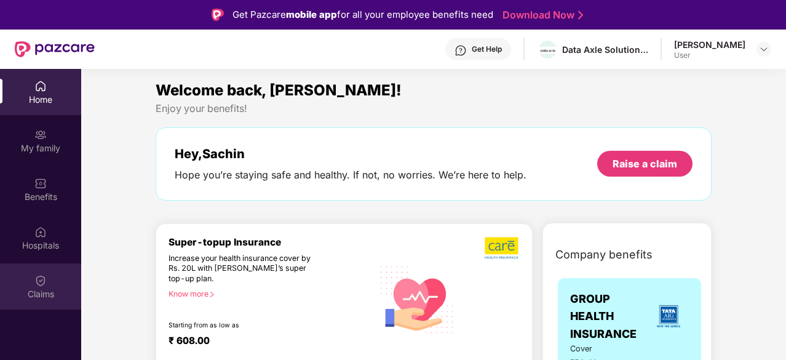
click at [42, 282] on img at bounding box center [40, 280] width 12 height 12
